Goal: Task Accomplishment & Management: Manage account settings

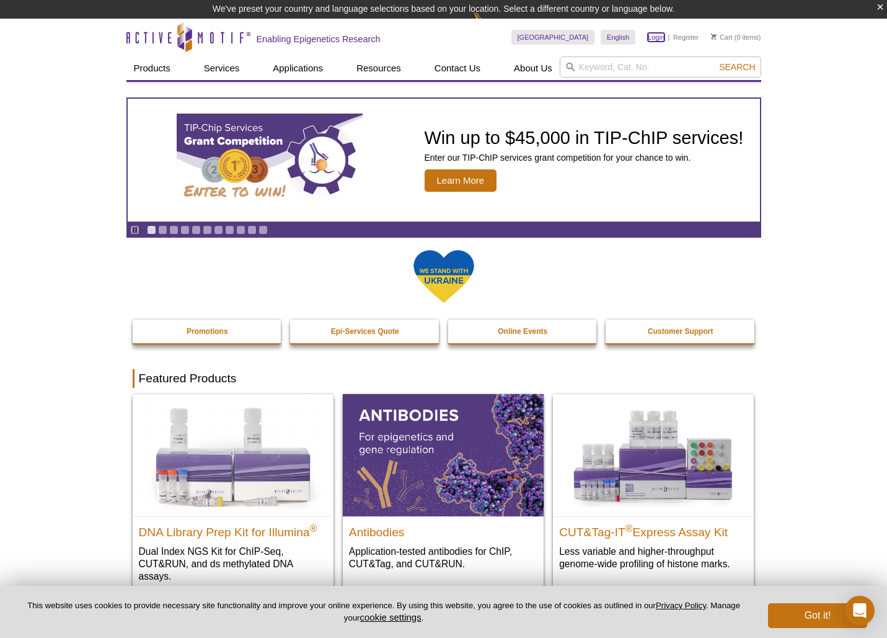
click at [653, 39] on link "Login" at bounding box center [656, 37] width 17 height 9
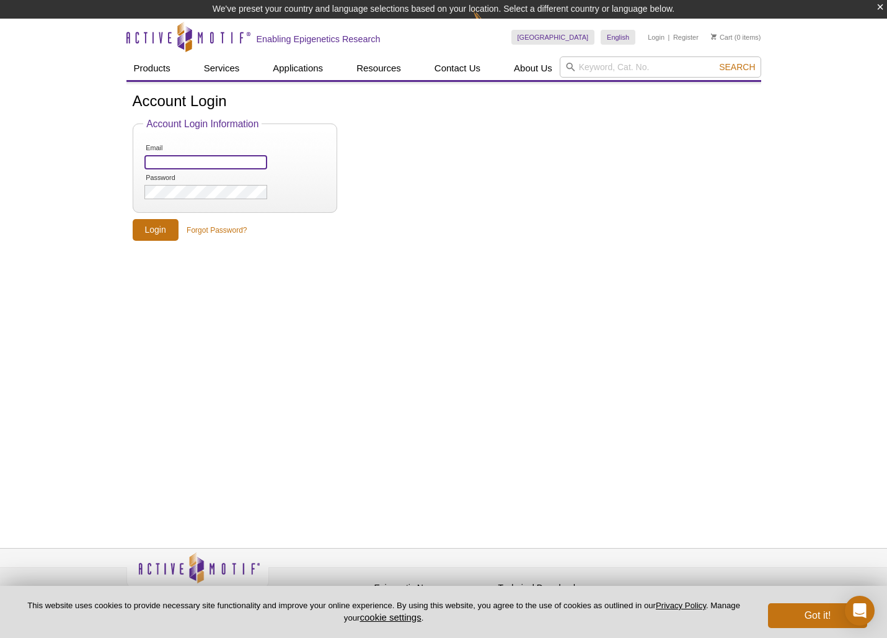
click at [204, 161] on input "Email" at bounding box center [205, 162] width 122 height 14
type input "[PERSON_NAME][EMAIL_ADDRESS][PERSON_NAME][DOMAIN_NAME]"
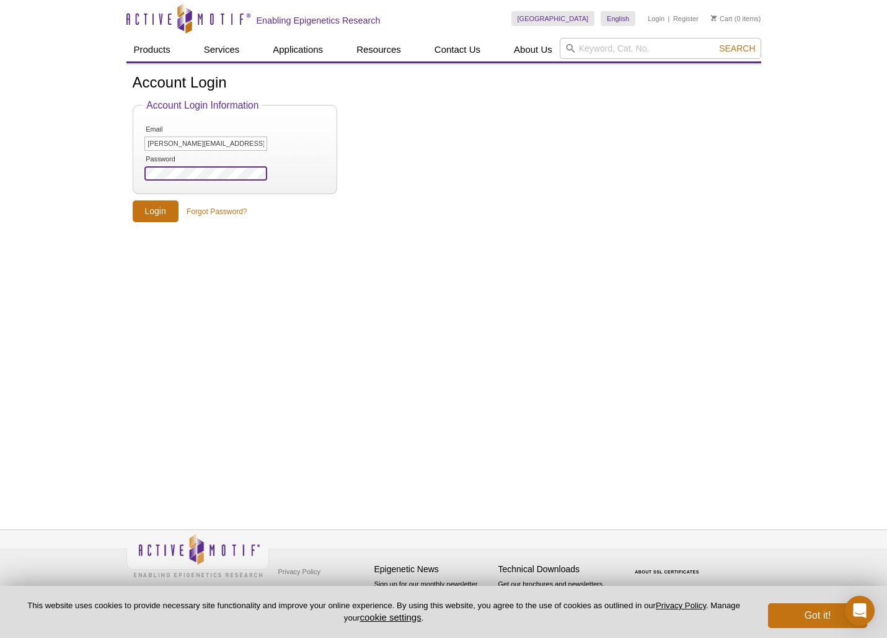
click at [133, 200] on input "Login" at bounding box center [156, 211] width 46 height 22
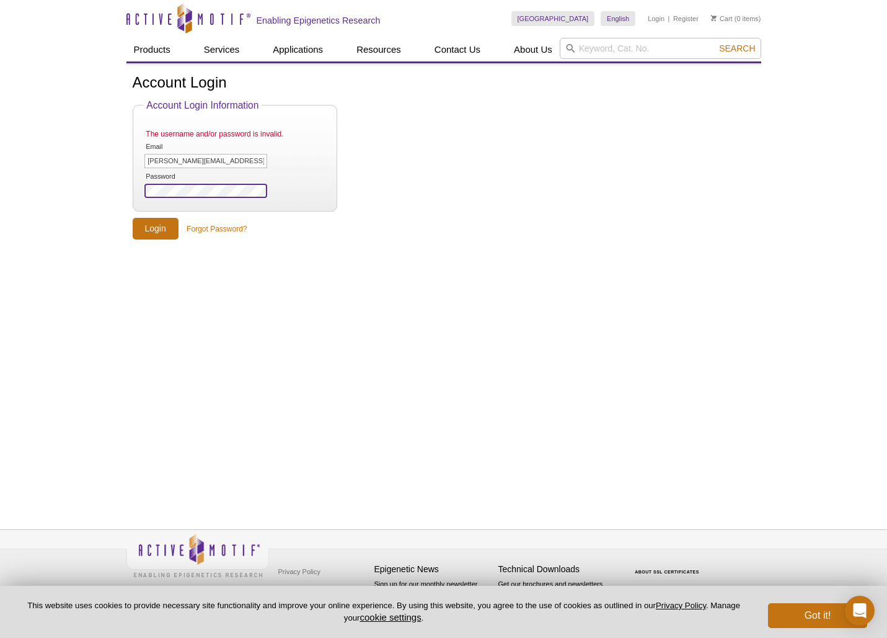
click at [114, 190] on div "Active Motif Logo Enabling Epigenetics Research 0 Search Skip to content Active…" at bounding box center [443, 319] width 887 height 638
drag, startPoint x: 447, startPoint y: 236, endPoint x: 420, endPoint y: 236, distance: 26.7
click at [447, 236] on form "Account Login Information The username and/or password is invalid. Email jeffre…" at bounding box center [444, 170] width 623 height 140
drag, startPoint x: 251, startPoint y: 157, endPoint x: 154, endPoint y: 154, distance: 96.8
click at [127, 151] on div "Account Login Account Login Information The username and/or password is invalid…" at bounding box center [444, 156] width 635 height 165
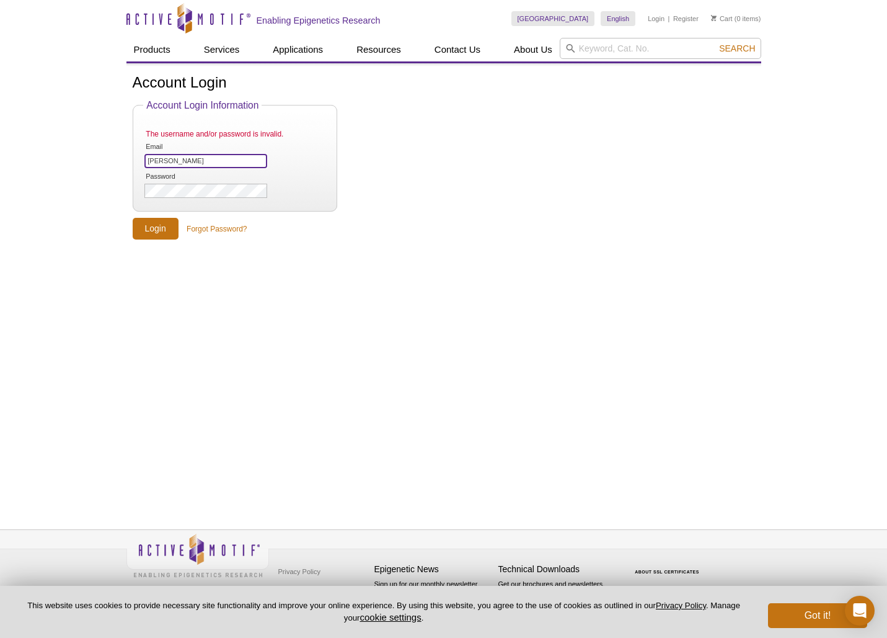
type input "[PERSON_NAME][EMAIL_ADDRESS][PERSON_NAME][DOMAIN_NAME]"
click at [133, 218] on input "Login" at bounding box center [156, 229] width 46 height 22
